Goal: Information Seeking & Learning: Learn about a topic

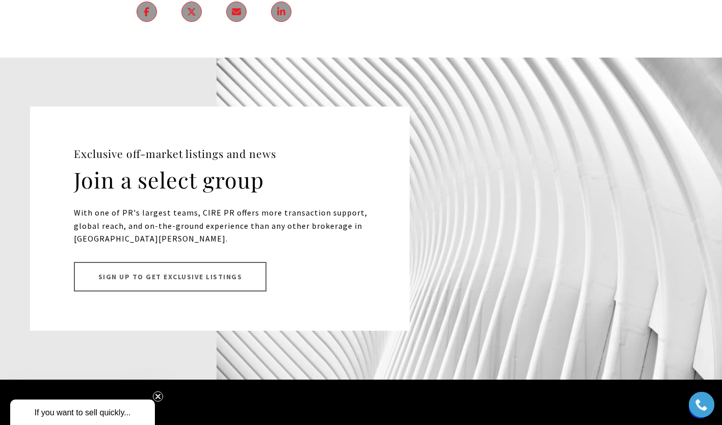
scroll to position [9095, 0]
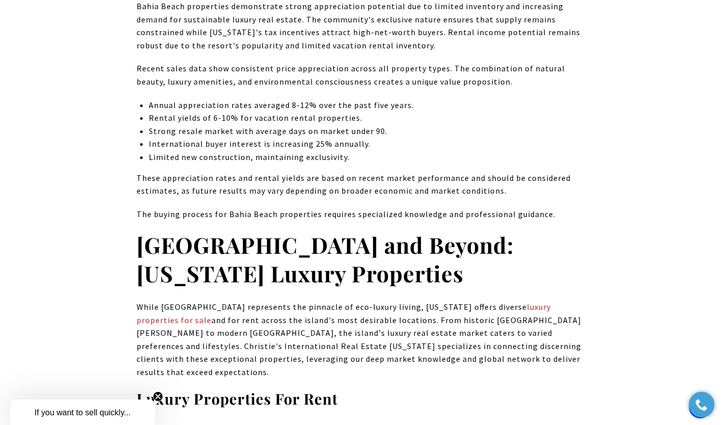
scroll to position [4543, 0]
click at [160, 392] on circle "Close teaser" at bounding box center [158, 397] width 10 height 10
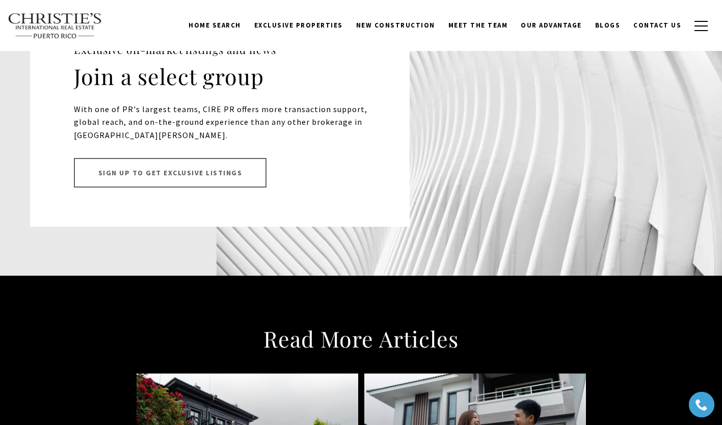
scroll to position [7215, 0]
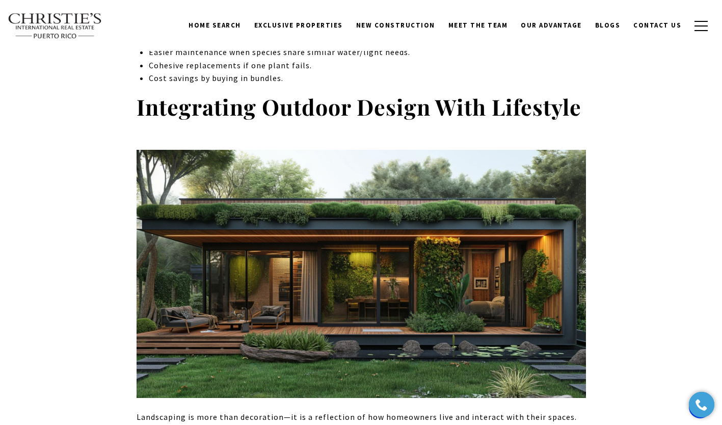
scroll to position [3618, 0]
